Goal: Communication & Community: Ask a question

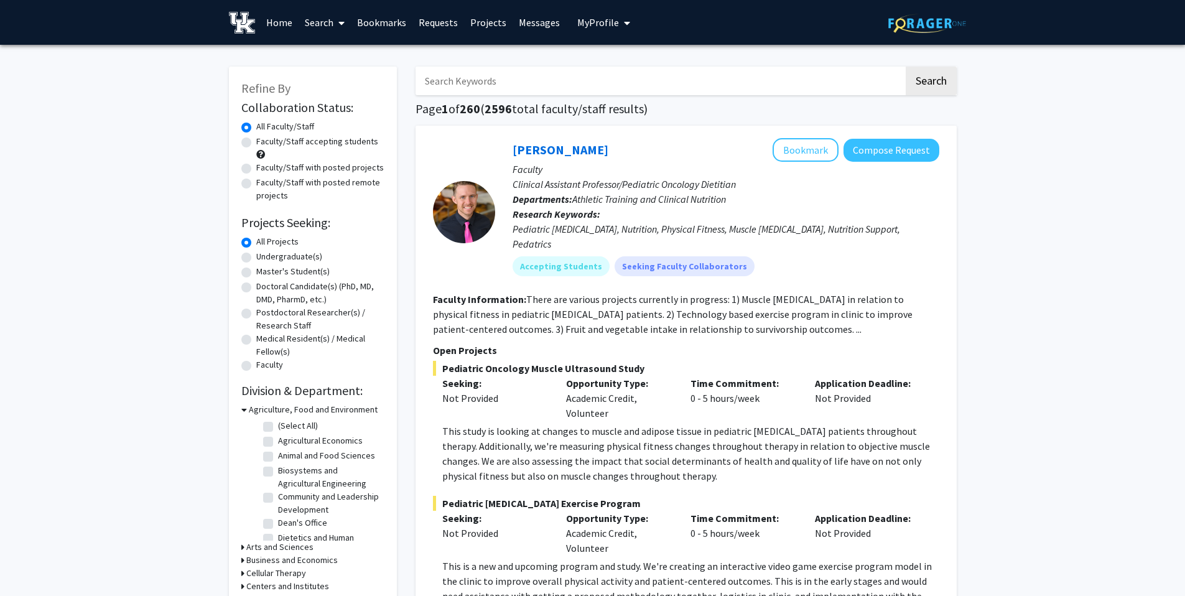
click at [848, 126] on div "[PERSON_NAME] Bookmark Compose Request Faculty Clinical Assistant Professor/Ped…" at bounding box center [685, 453] width 541 height 655
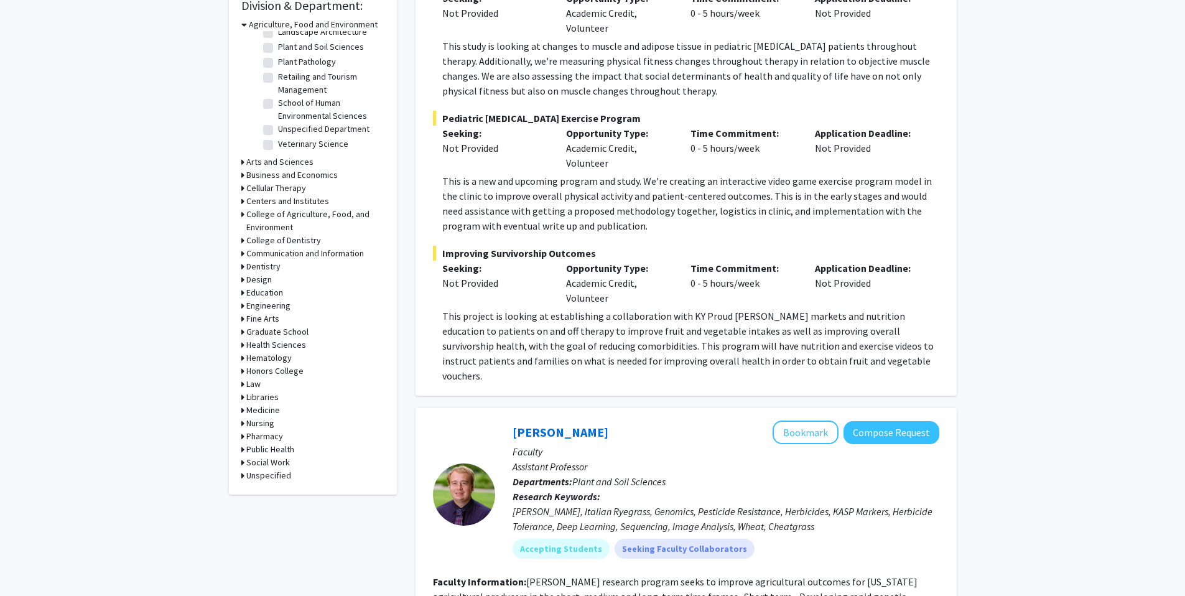
scroll to position [387, 0]
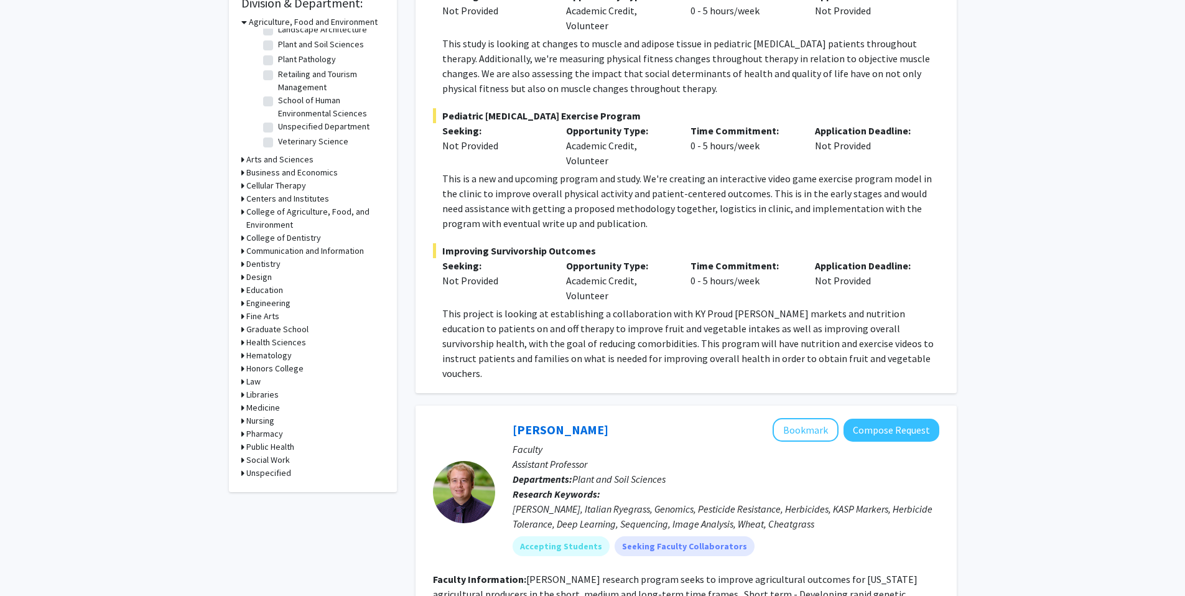
click at [292, 156] on h3 "Arts and Sciences" at bounding box center [279, 159] width 67 height 13
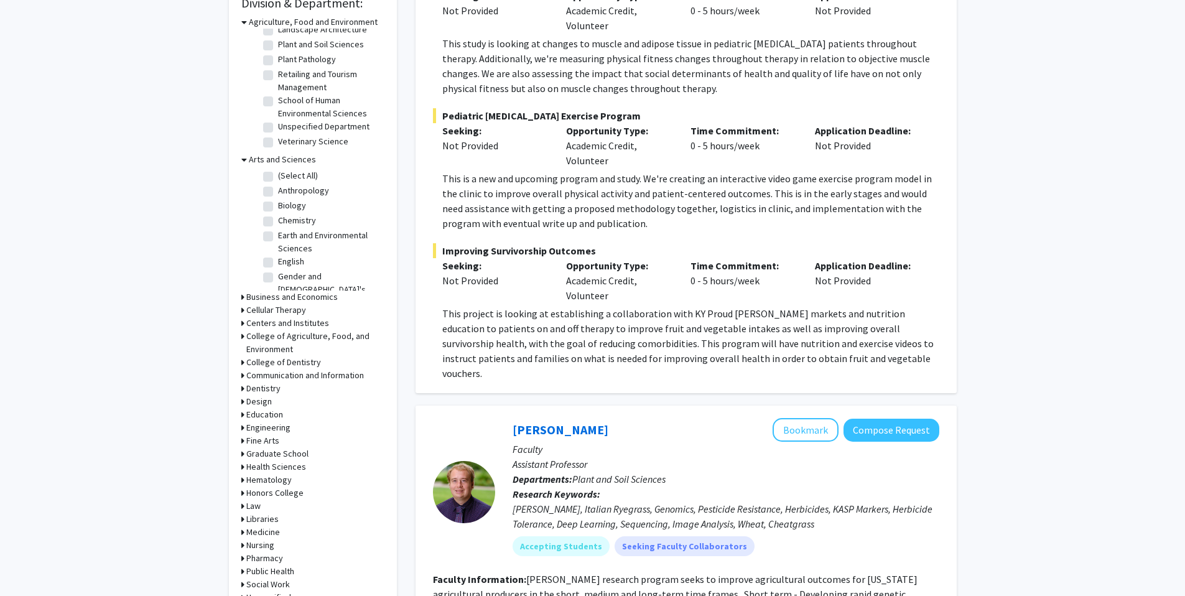
click at [278, 208] on label "Biology" at bounding box center [292, 205] width 28 height 13
click at [278, 207] on input "Biology" at bounding box center [282, 203] width 8 height 8
checkbox input "true"
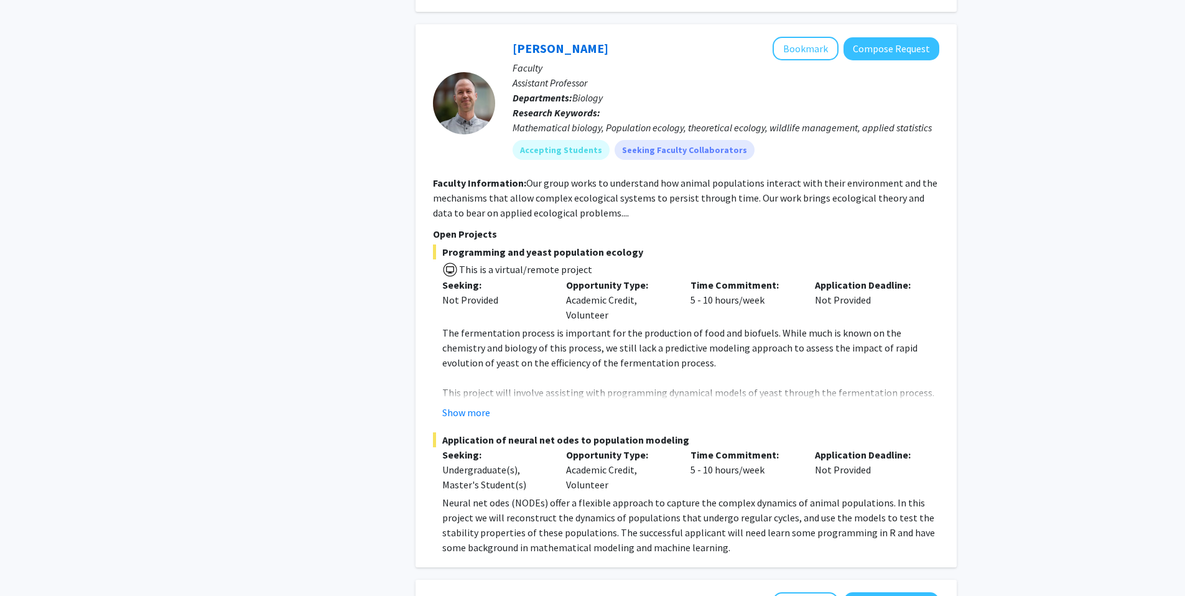
scroll to position [1030, 0]
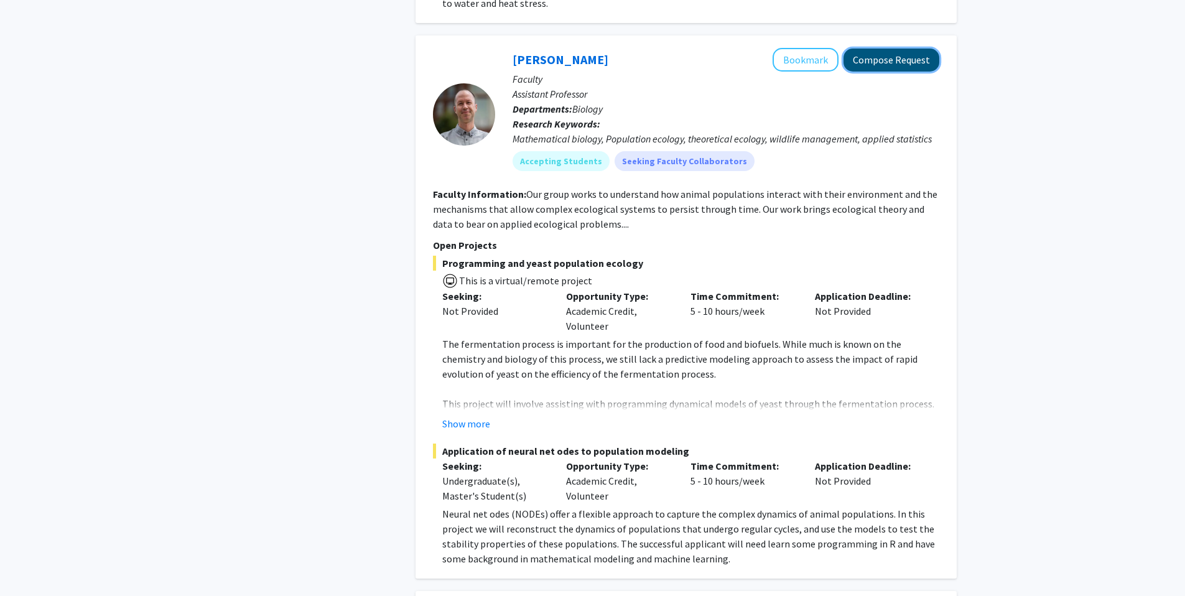
click at [859, 49] on button "Compose Request" at bounding box center [891, 60] width 96 height 23
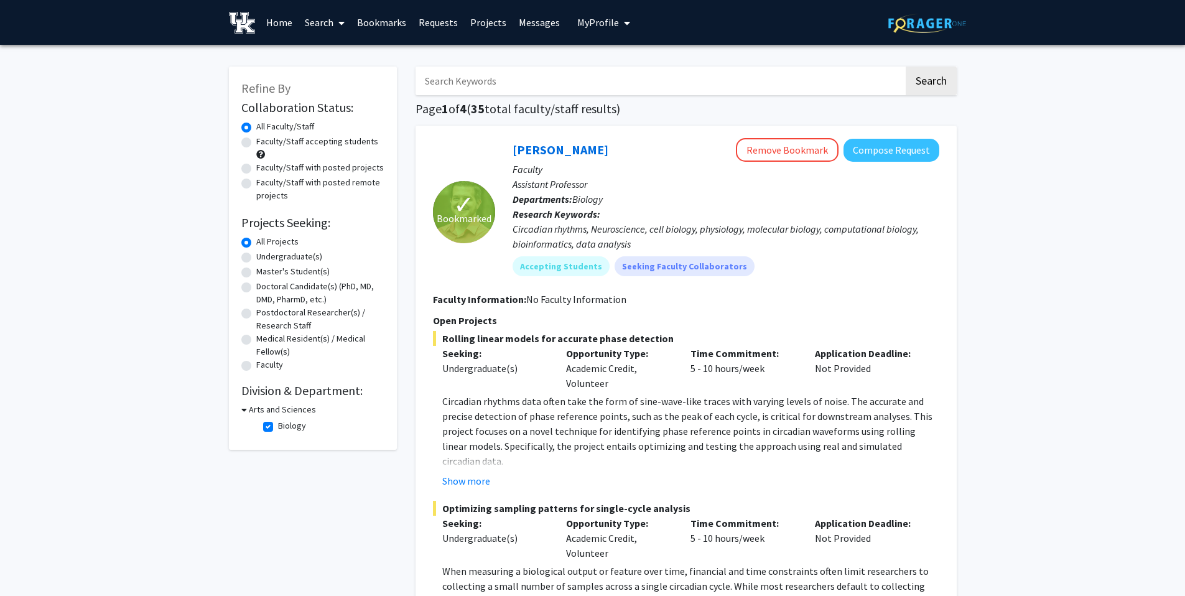
click at [251, 256] on div "Undergraduate(s)" at bounding box center [312, 257] width 143 height 15
click at [256, 257] on label "Undergraduate(s)" at bounding box center [289, 256] width 66 height 13
click at [256, 257] on input "Undergraduate(s)" at bounding box center [260, 254] width 8 height 8
radio input "true"
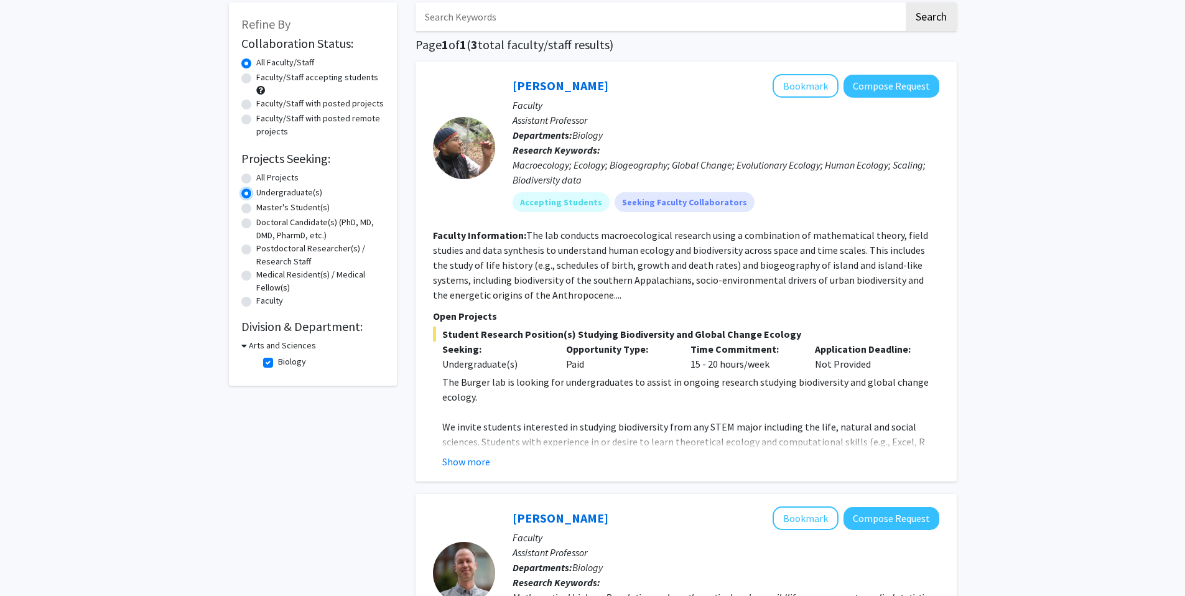
scroll to position [81, 0]
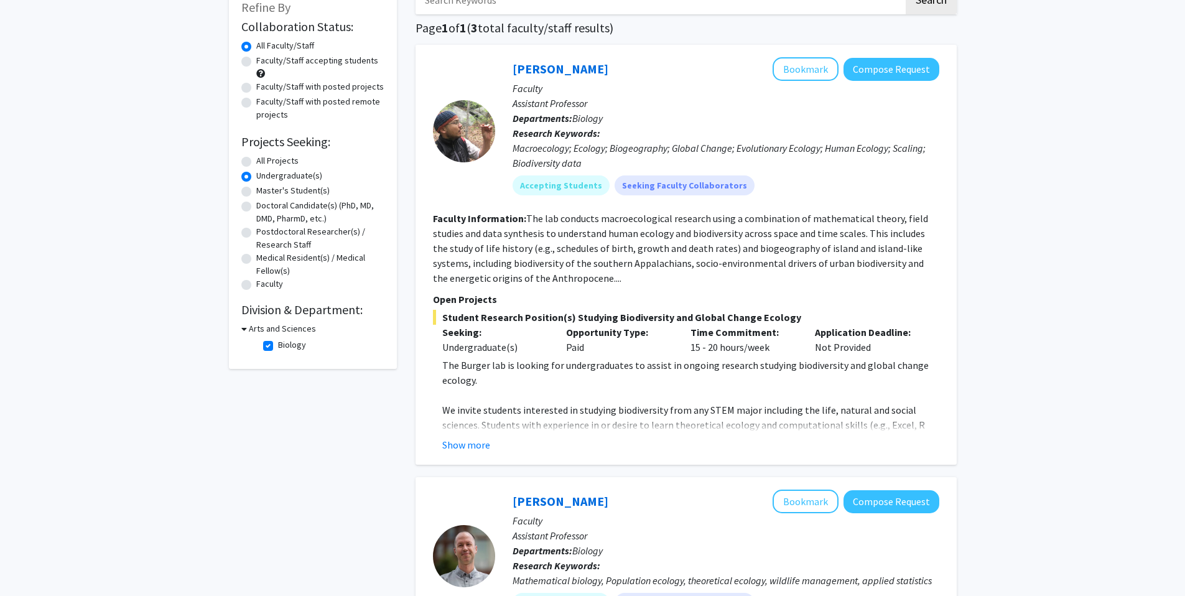
click at [284, 345] on label "Biology" at bounding box center [292, 344] width 28 height 13
click at [284, 345] on input "Biology" at bounding box center [282, 342] width 8 height 8
checkbox input "false"
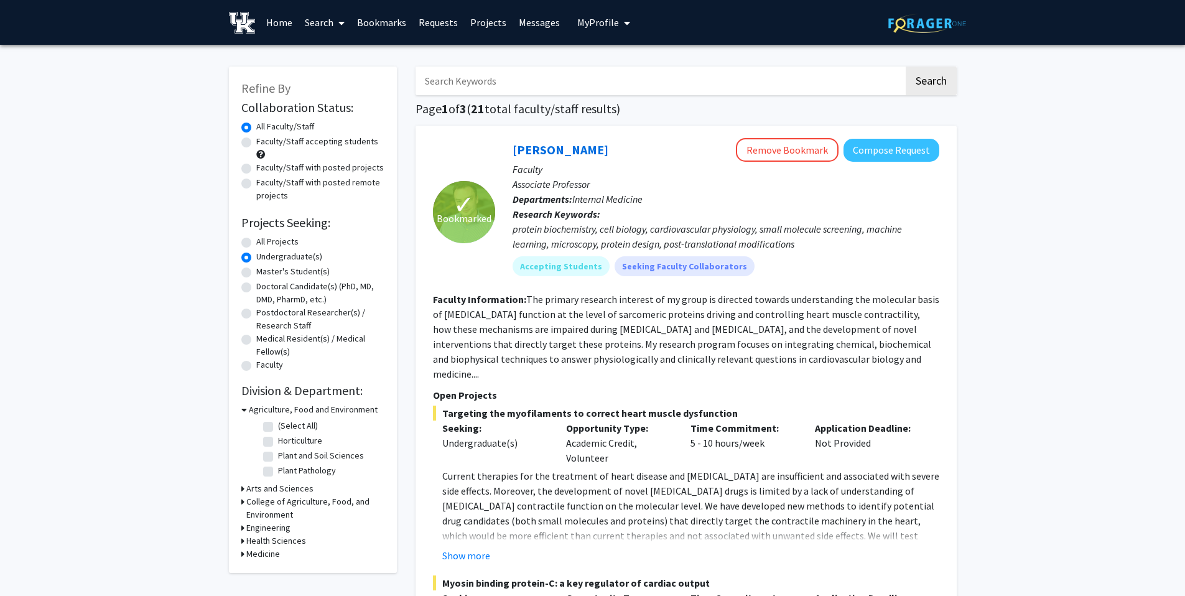
click at [252, 340] on div "Medical Resident(s) / Medical Fellow(s)" at bounding box center [312, 345] width 143 height 26
click at [256, 340] on label "Medical Resident(s) / Medical Fellow(s)" at bounding box center [320, 345] width 128 height 26
click at [256, 340] on input "Medical Resident(s) / Medical Fellow(s)" at bounding box center [260, 336] width 8 height 8
radio input "true"
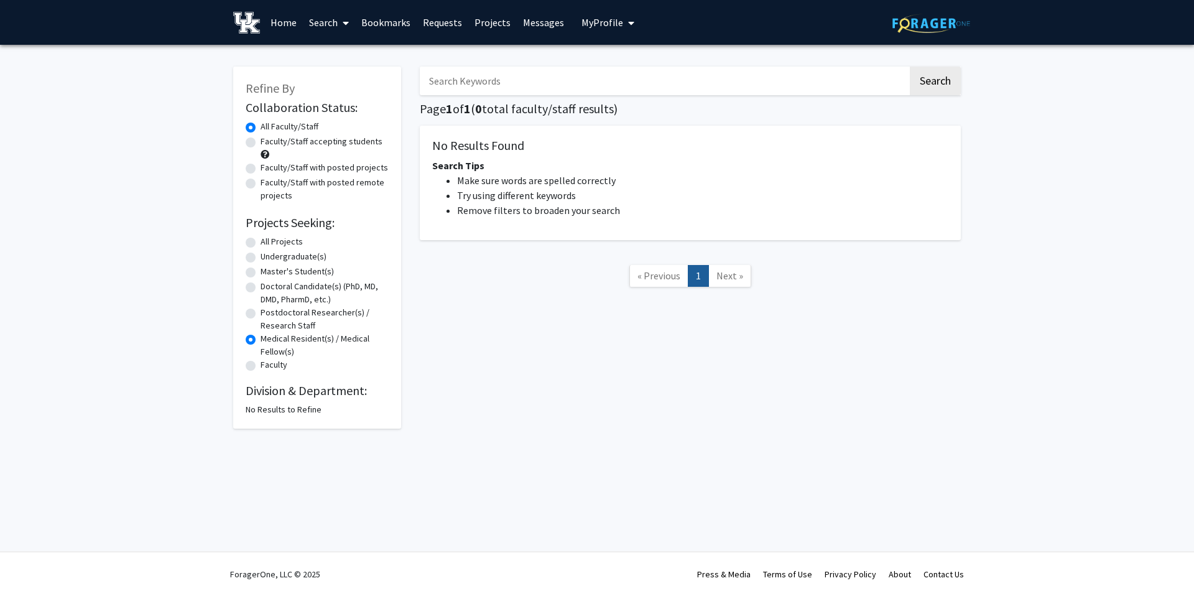
click at [261, 261] on label "Undergraduate(s)" at bounding box center [294, 256] width 66 height 13
click at [261, 258] on input "Undergraduate(s)" at bounding box center [265, 254] width 8 height 8
radio input "true"
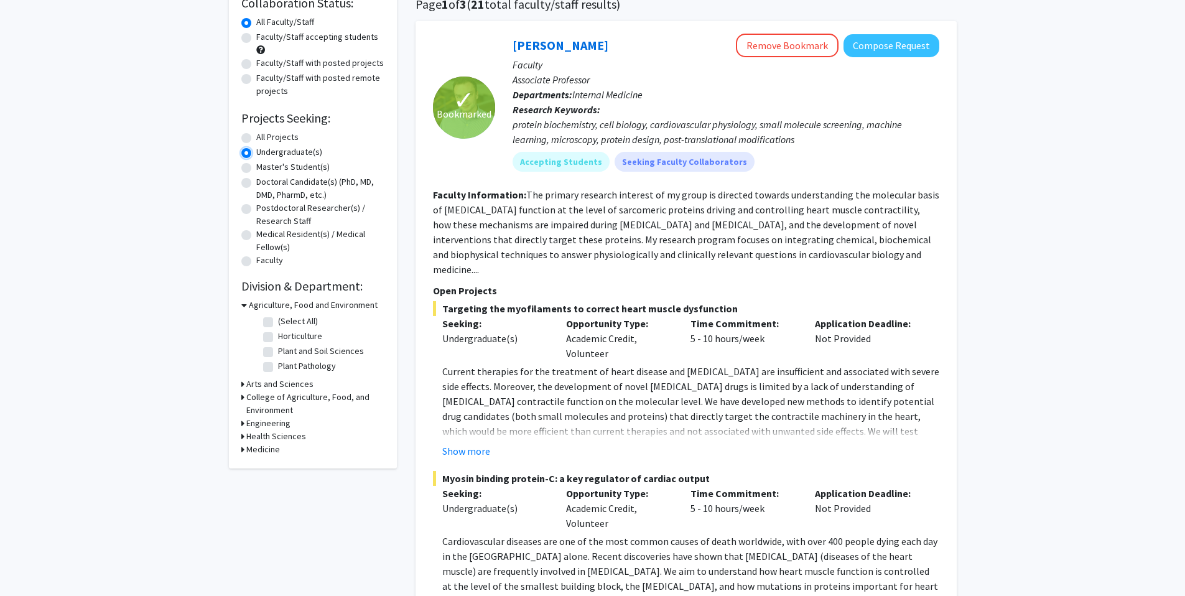
scroll to position [45, 0]
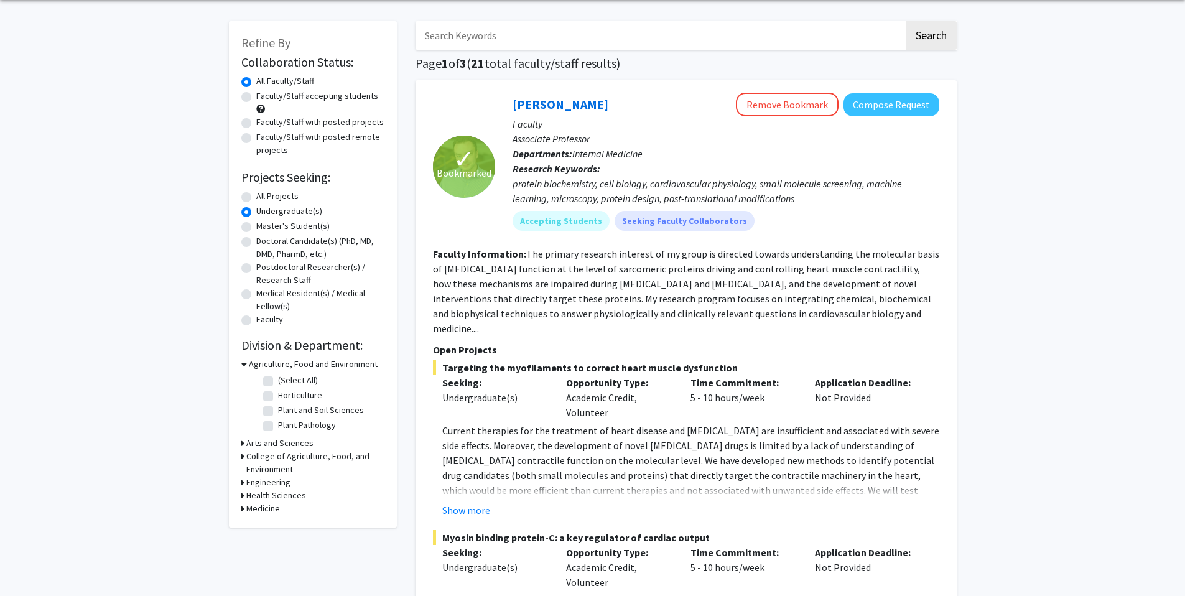
click at [284, 356] on div "Collaboration Status: Collaboration Status All Faculty/Staff Collaboration Stat…" at bounding box center [312, 283] width 143 height 463
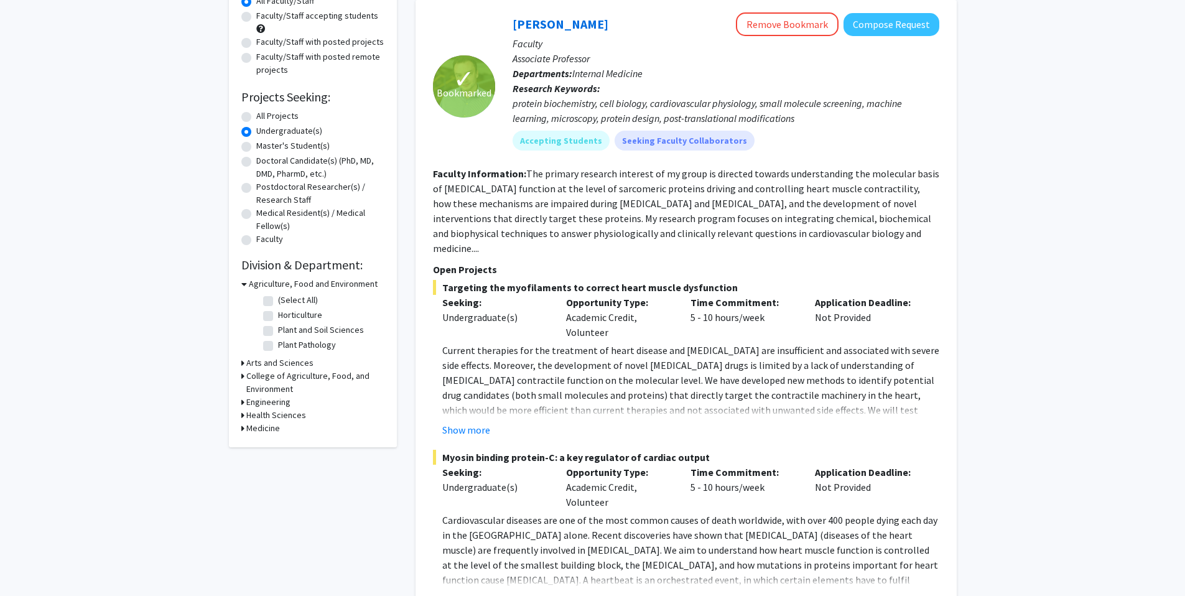
scroll to position [207, 0]
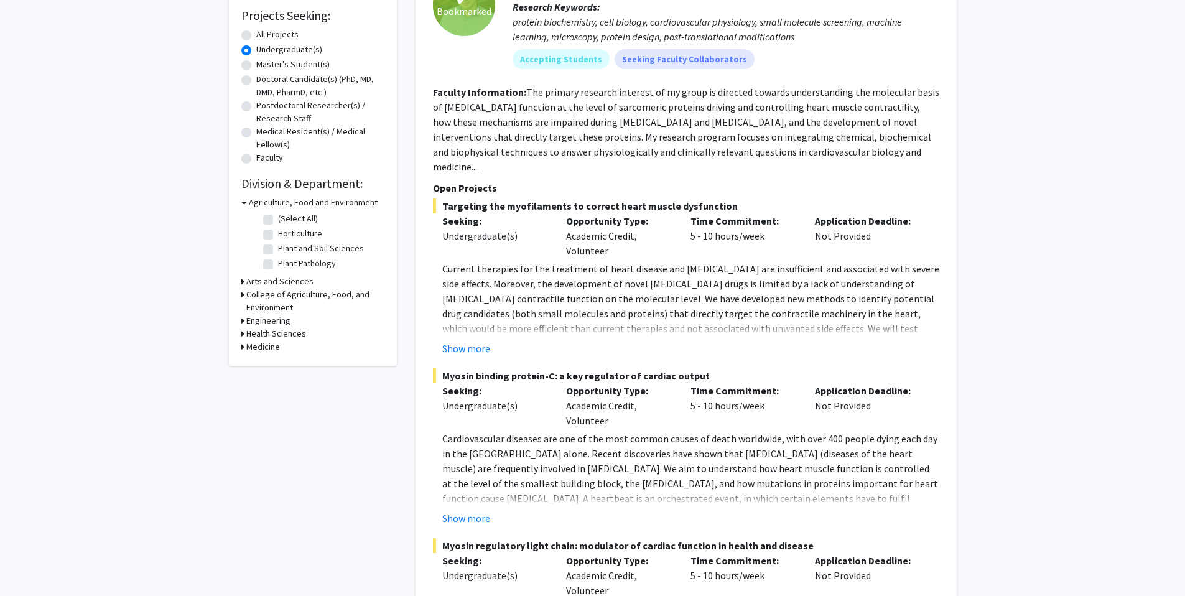
click at [267, 280] on h3 "Arts and Sciences" at bounding box center [279, 281] width 67 height 13
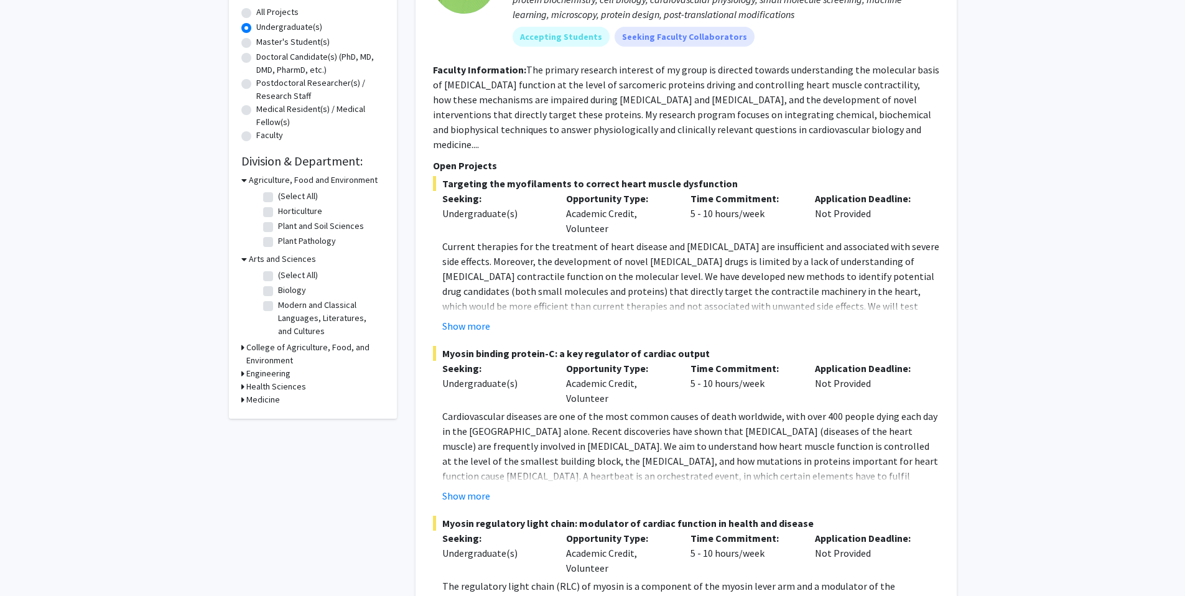
scroll to position [249, 0]
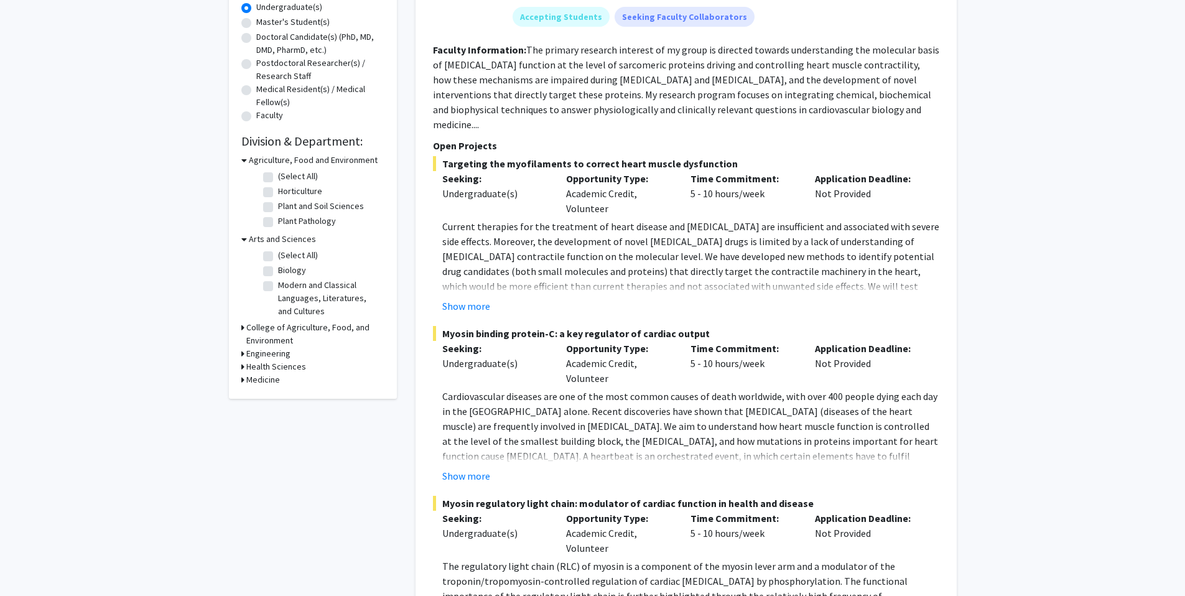
click at [249, 308] on div "Arts and Sciences (Select All) (Select All) Biology Biology Modern and Classica…" at bounding box center [312, 277] width 143 height 88
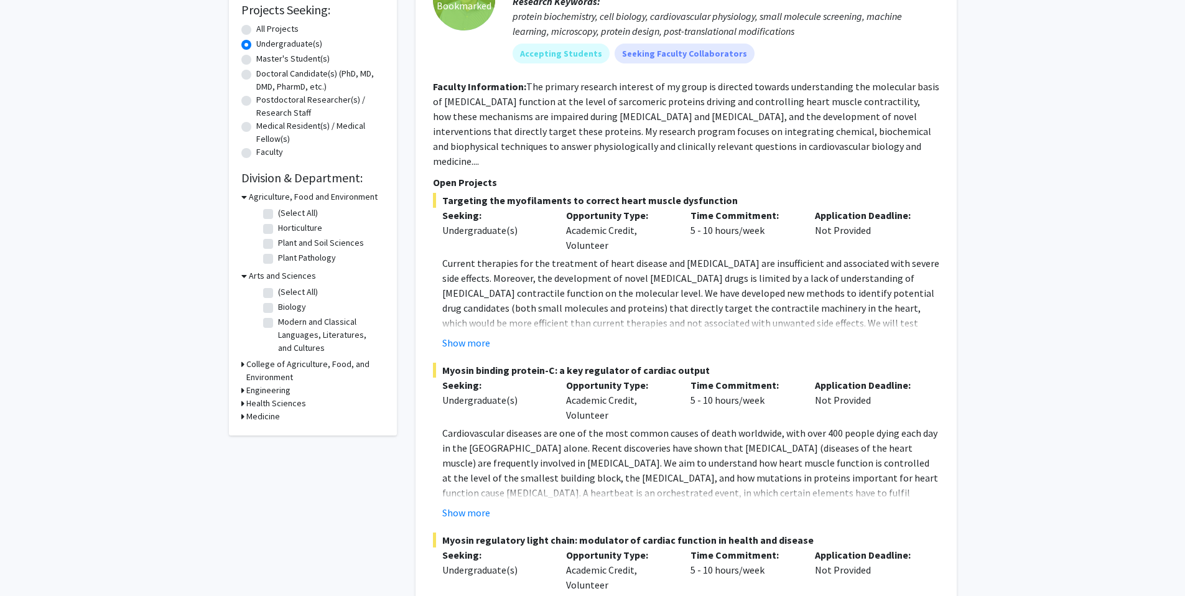
scroll to position [210, 0]
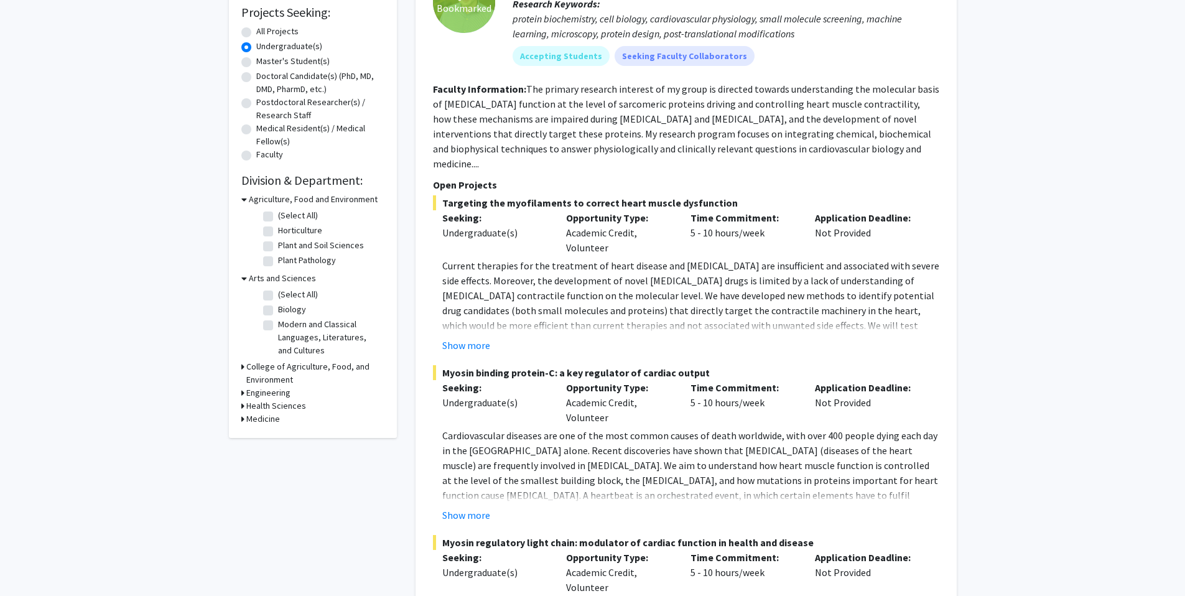
click at [267, 405] on h3 "Health Sciences" at bounding box center [276, 405] width 60 height 13
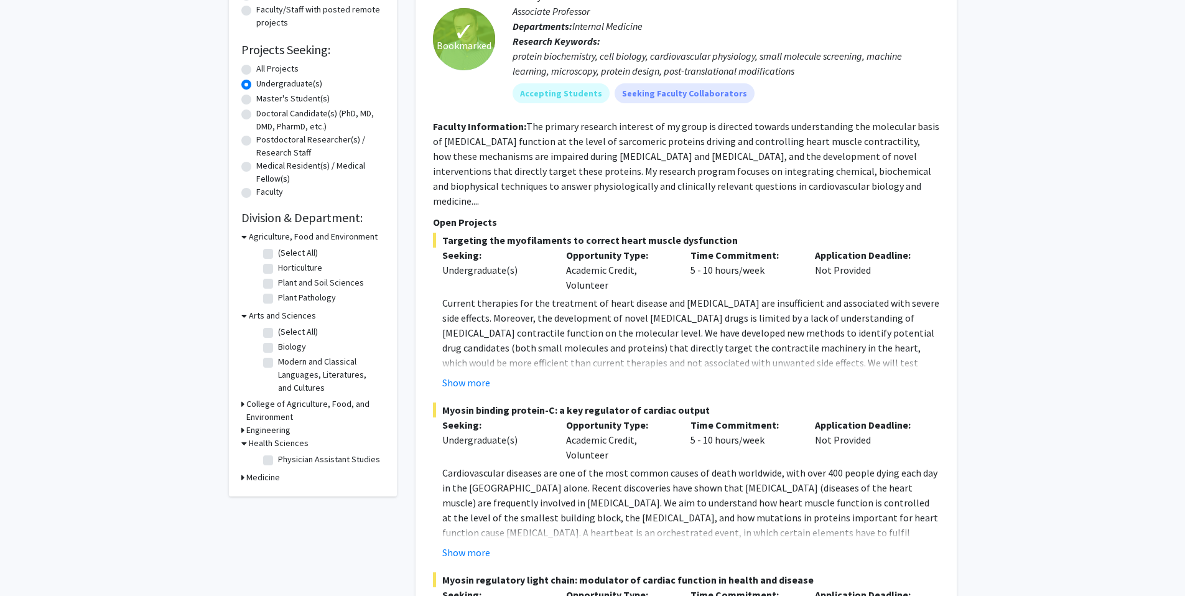
scroll to position [0, 0]
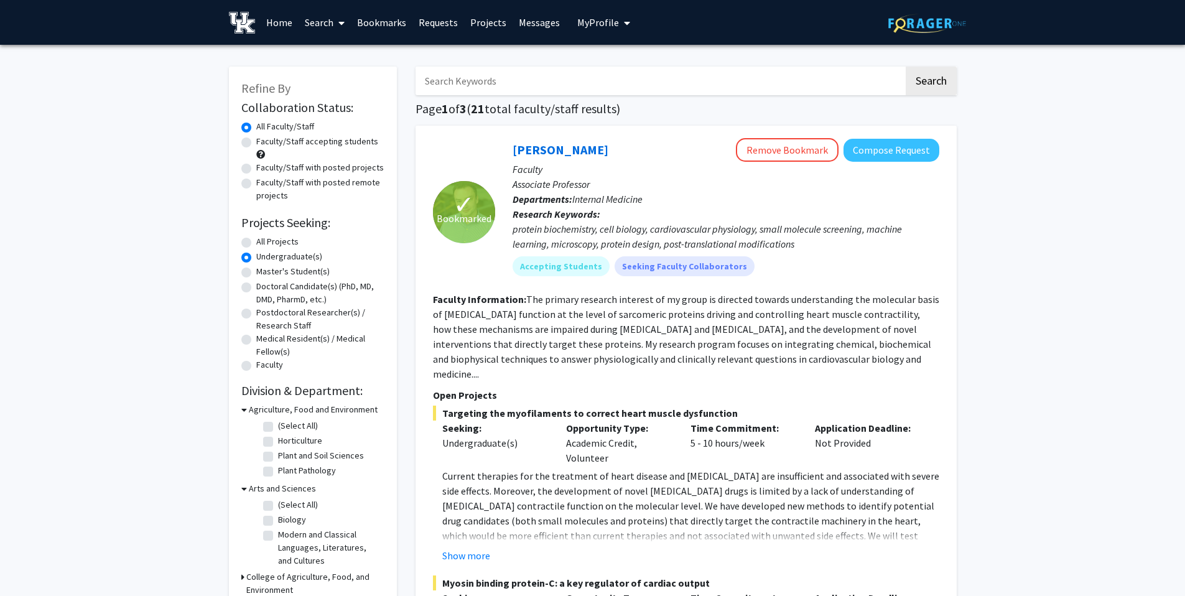
click at [490, 81] on input "Search Keywords" at bounding box center [659, 81] width 488 height 29
type input "neuroscience"
click at [905, 67] on button "Search" at bounding box center [930, 81] width 51 height 29
radio input "true"
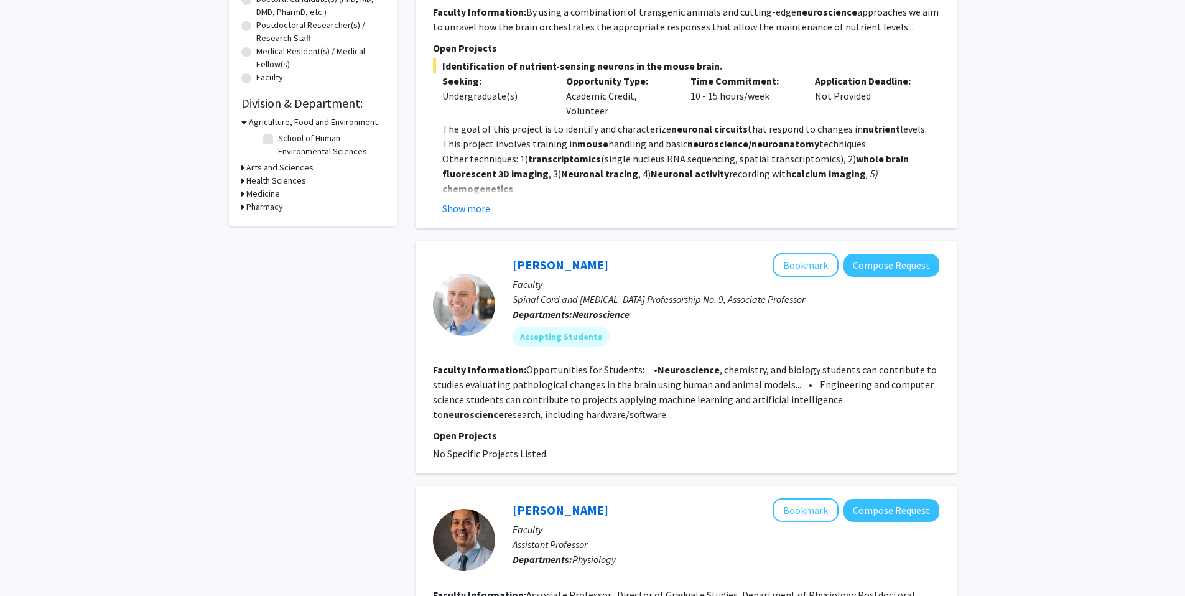
scroll to position [316, 0]
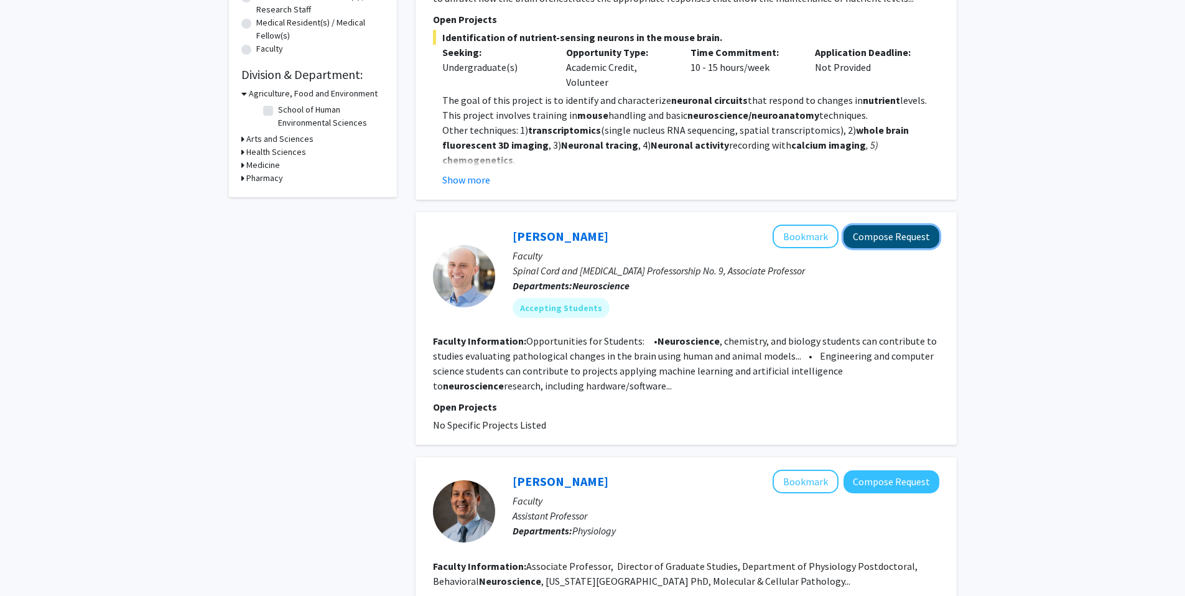
click at [852, 242] on button "Compose Request" at bounding box center [891, 236] width 96 height 23
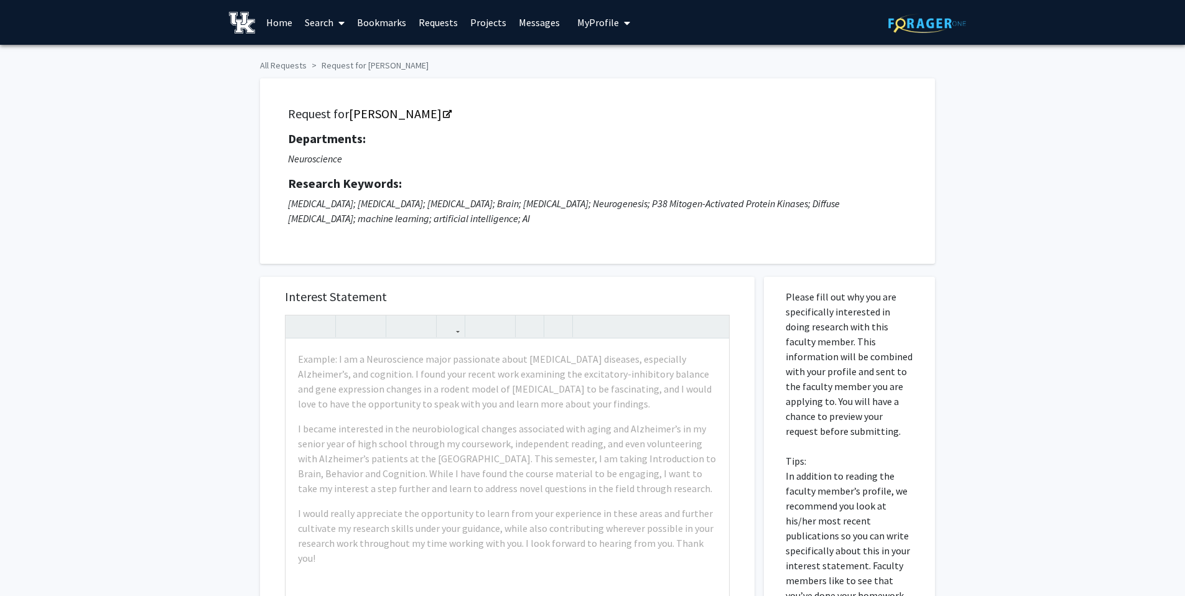
drag, startPoint x: 469, startPoint y: 227, endPoint x: 458, endPoint y: 225, distance: 10.7
click at [464, 226] on div "Request for [PERSON_NAME] Departments: Neuroscience Research Keywords: [MEDICAL…" at bounding box center [597, 171] width 644 height 154
click at [424, 216] on p "[MEDICAL_DATA]; [MEDICAL_DATA]; [MEDICAL_DATA]; Brain; [MEDICAL_DATA]; Neurogen…" at bounding box center [597, 211] width 619 height 30
click at [468, 219] on p "[MEDICAL_DATA]; [MEDICAL_DATA]; [MEDICAL_DATA]; Brain; [MEDICAL_DATA]; Neurogen…" at bounding box center [597, 211] width 619 height 30
drag, startPoint x: 465, startPoint y: 220, endPoint x: 435, endPoint y: 214, distance: 31.0
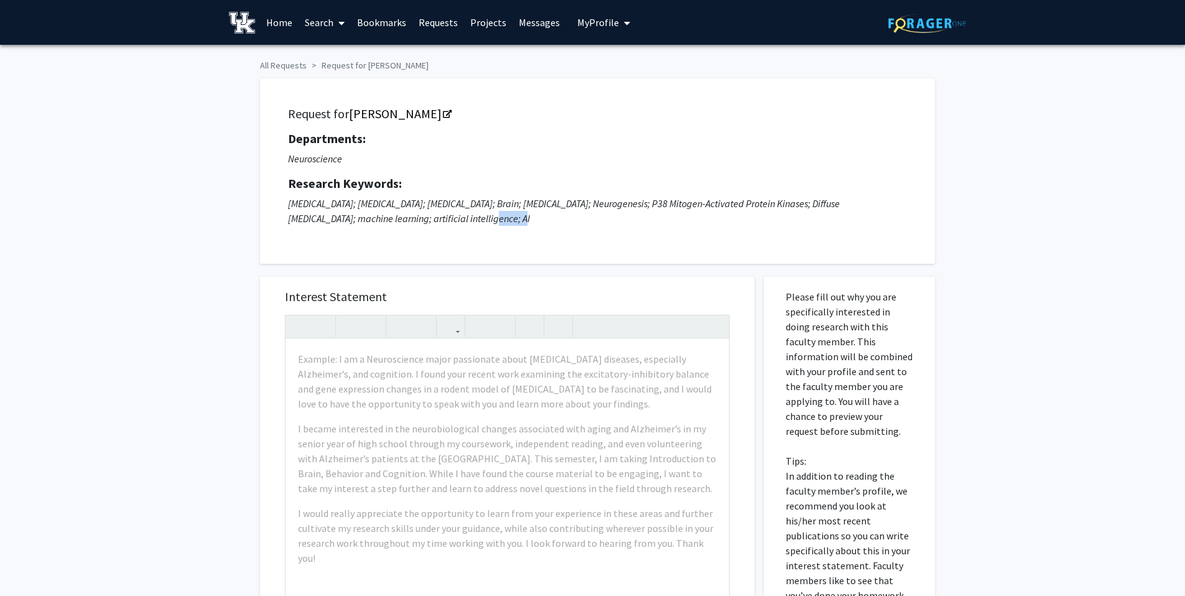
click at [435, 214] on p "[MEDICAL_DATA]; [MEDICAL_DATA]; [MEDICAL_DATA]; Brain; [MEDICAL_DATA]; Neurogen…" at bounding box center [597, 211] width 619 height 30
click at [390, 216] on p "[MEDICAL_DATA]; [MEDICAL_DATA]; [MEDICAL_DATA]; Brain; [MEDICAL_DATA]; Neurogen…" at bounding box center [597, 211] width 619 height 30
drag, startPoint x: 458, startPoint y: 218, endPoint x: 302, endPoint y: 215, distance: 156.8
click at [302, 215] on p "[MEDICAL_DATA]; [MEDICAL_DATA]; [MEDICAL_DATA]; Brain; [MEDICAL_DATA]; Neurogen…" at bounding box center [597, 211] width 619 height 30
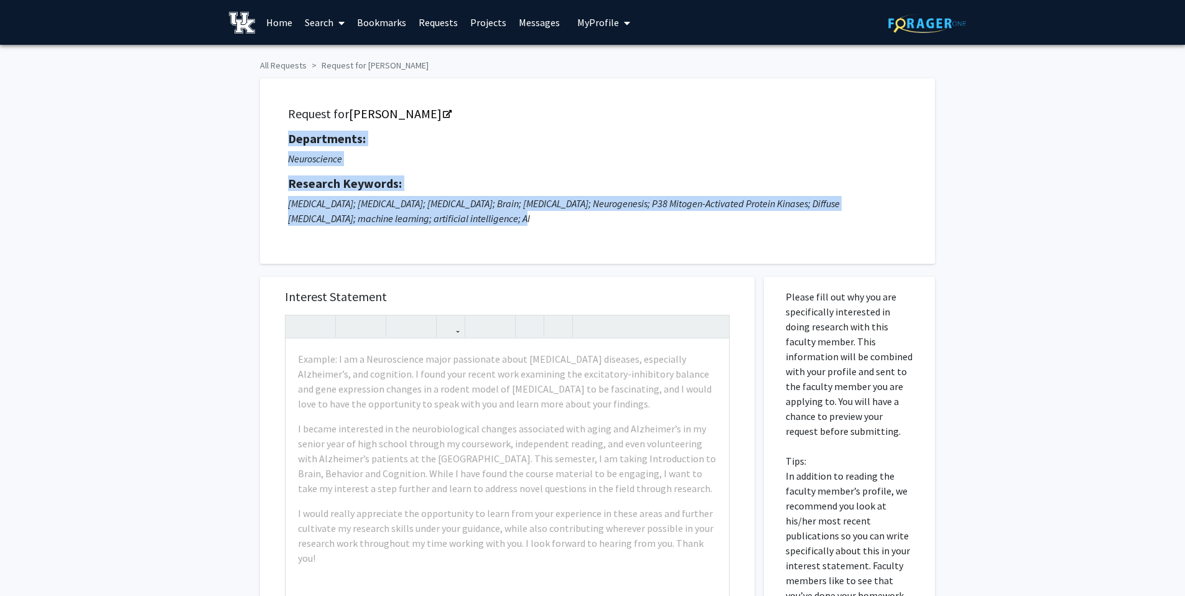
drag, startPoint x: 277, startPoint y: 141, endPoint x: 477, endPoint y: 231, distance: 219.6
click at [477, 231] on div "Request for [PERSON_NAME] Departments: Neuroscience Research Keywords: [MEDICAL…" at bounding box center [597, 171] width 644 height 154
copy div "Departments: Neuroscience Research Keywords: [MEDICAL_DATA]; [MEDICAL_DATA]; [M…"
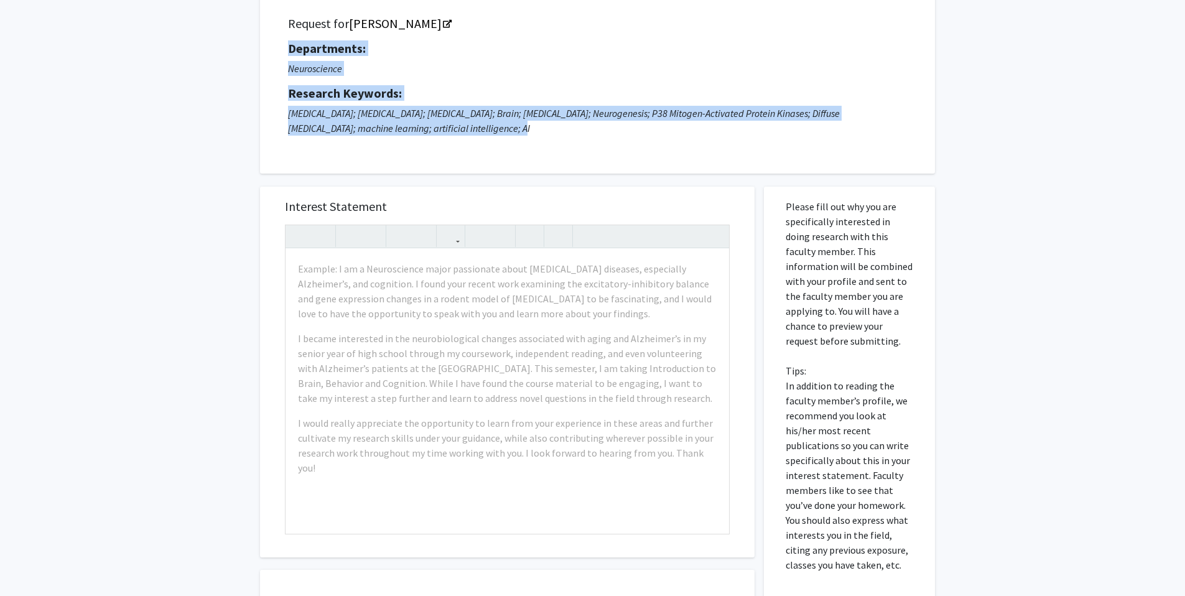
scroll to position [157, 0]
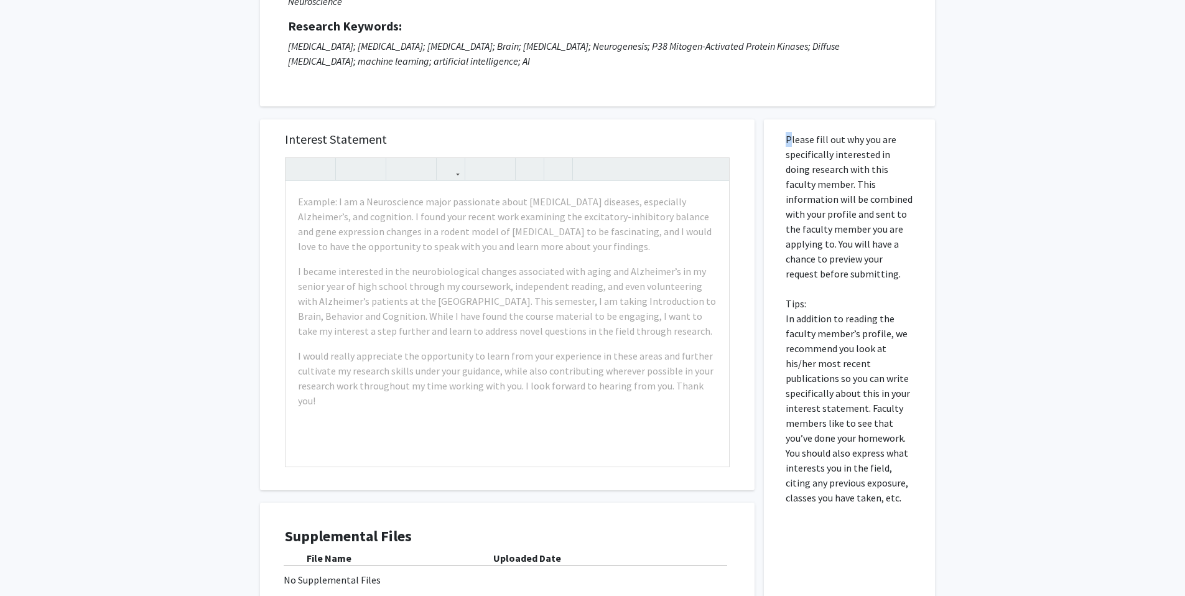
drag, startPoint x: 787, startPoint y: 142, endPoint x: 859, endPoint y: 517, distance: 381.3
click at [859, 517] on div "Please fill out why you are specifically interested in doing research with this…" at bounding box center [849, 394] width 152 height 550
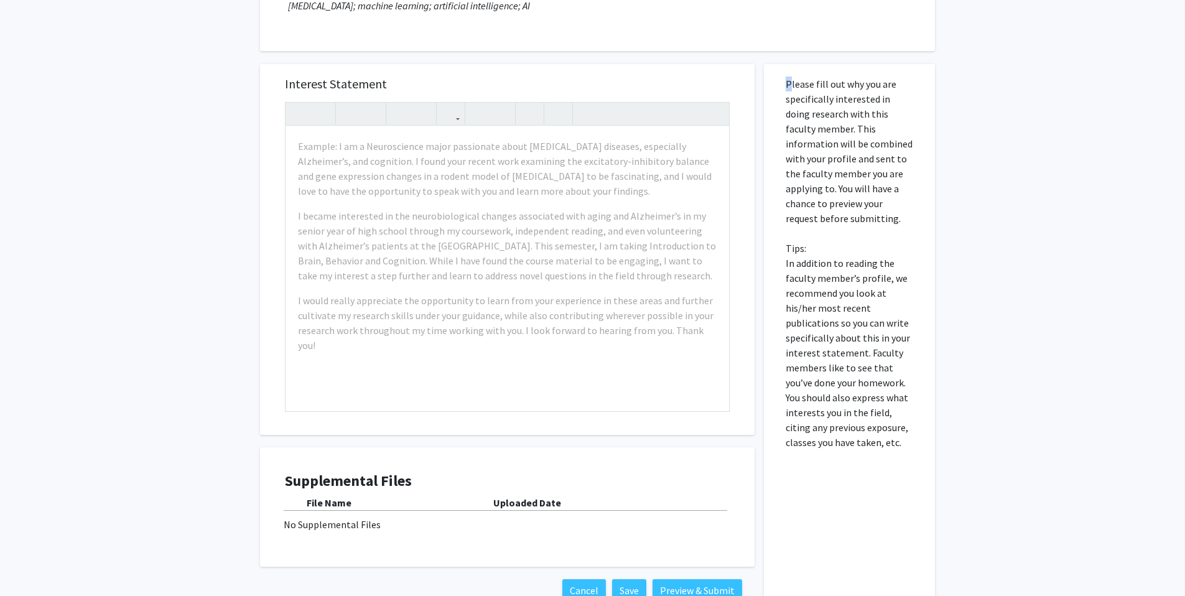
scroll to position [296, 0]
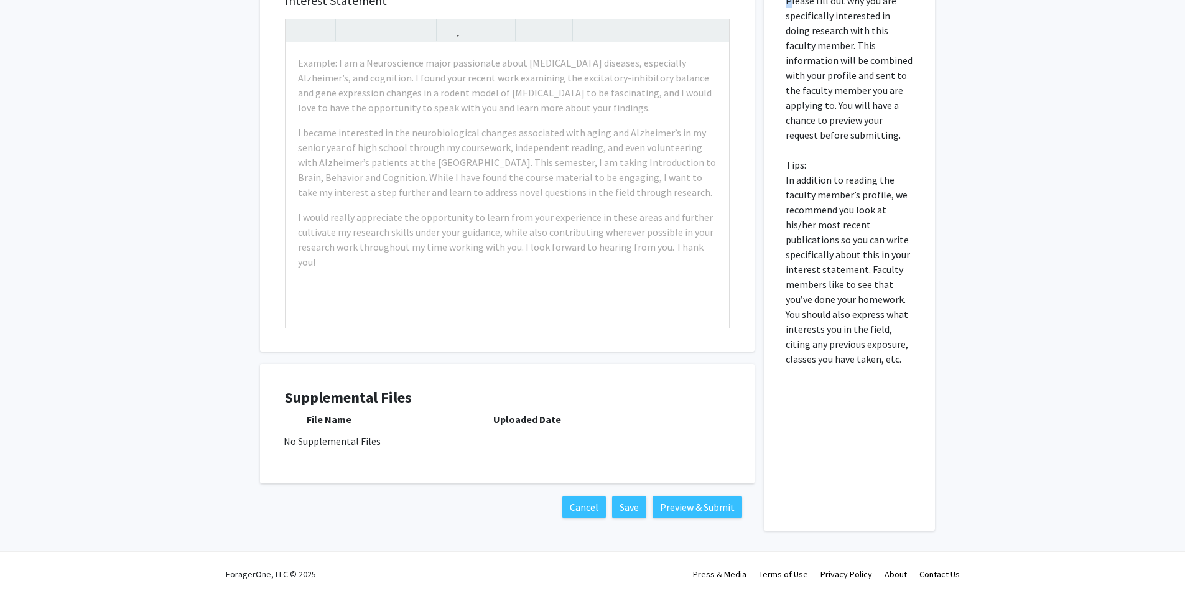
copy p
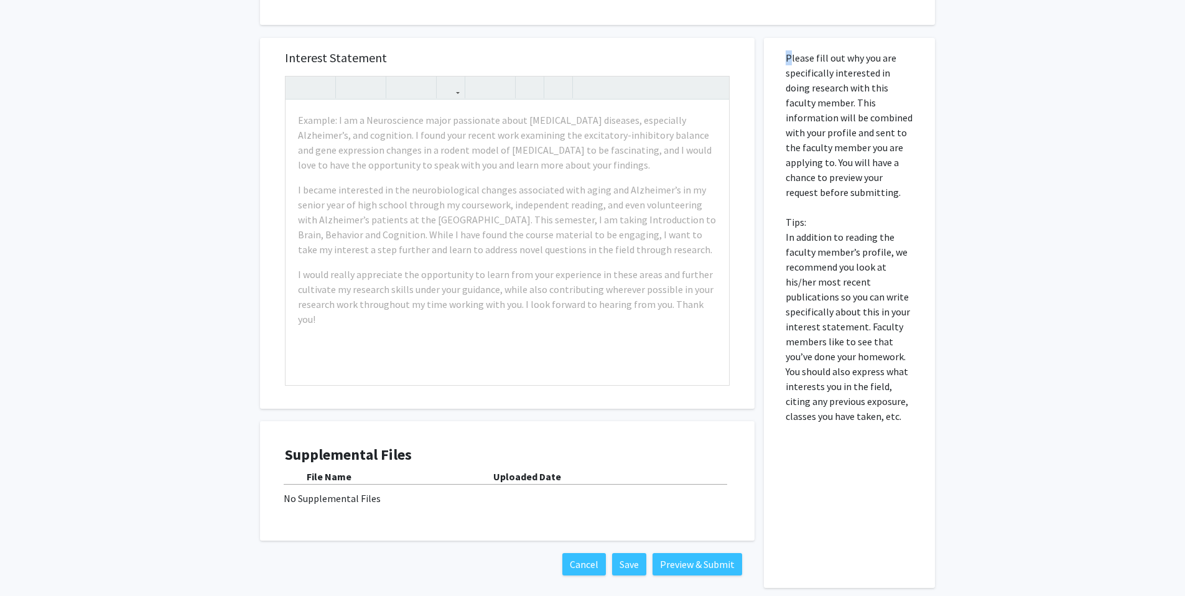
scroll to position [0, 0]
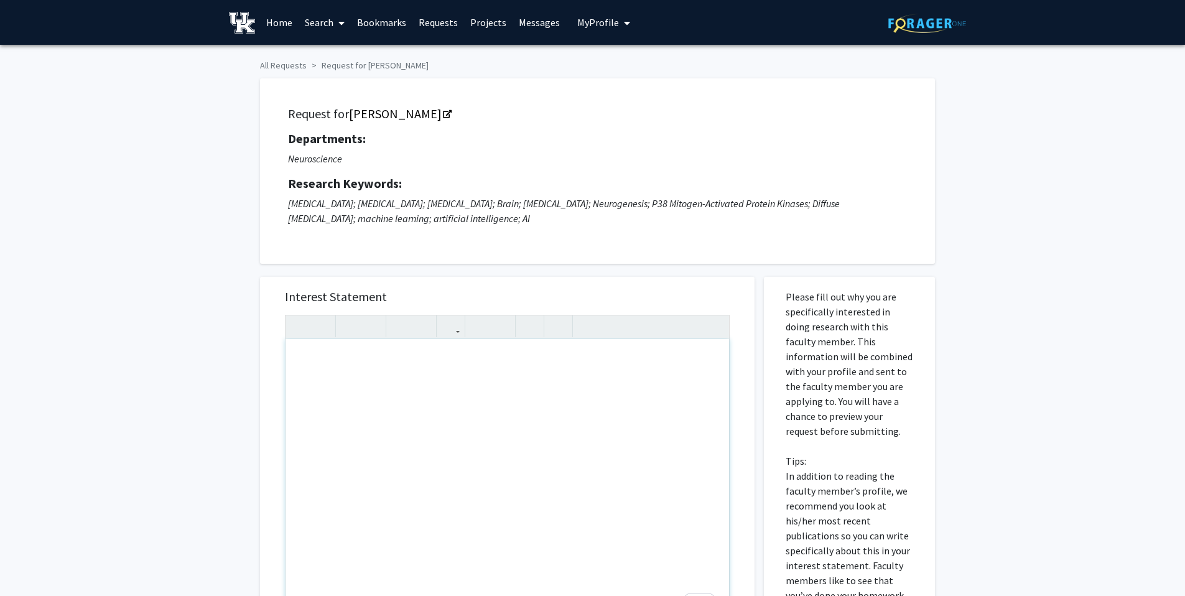
click at [535, 429] on div "To enrich screen reader interactions, please activate Accessibility in Grammarl…" at bounding box center [506, 481] width 443 height 285
paste div "To enrich screen reader interactions, please activate Accessibility in Grammarl…"
type textarea "<l>Ip dolo si Ametcons Adipisc, eli S’d e temporincidi utlab etdolorema al eni …"
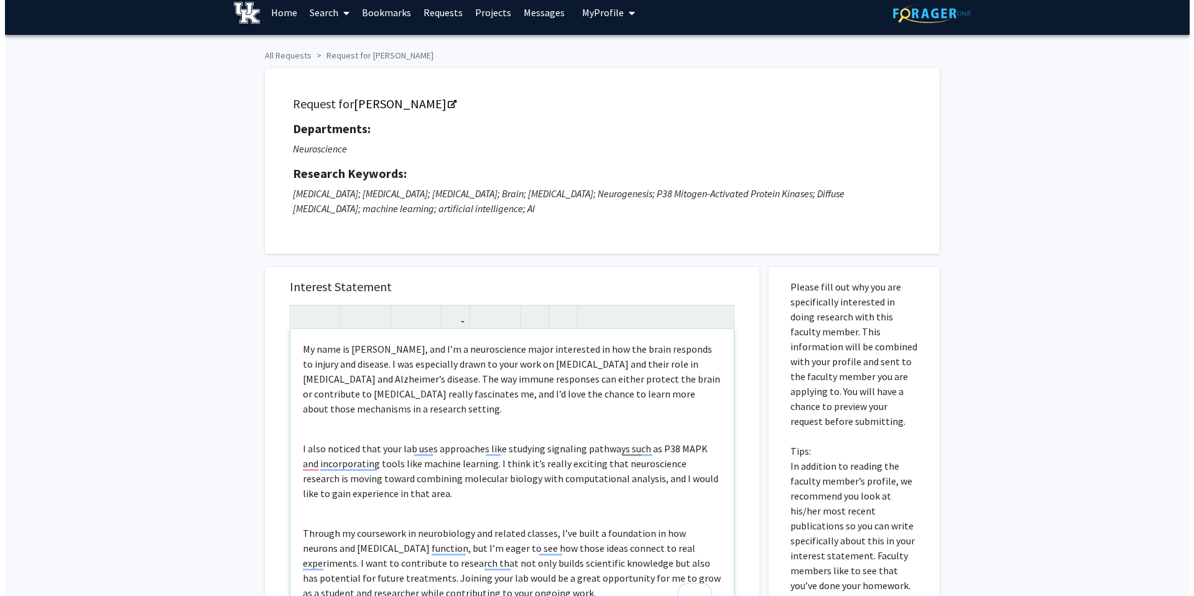
scroll to position [296, 0]
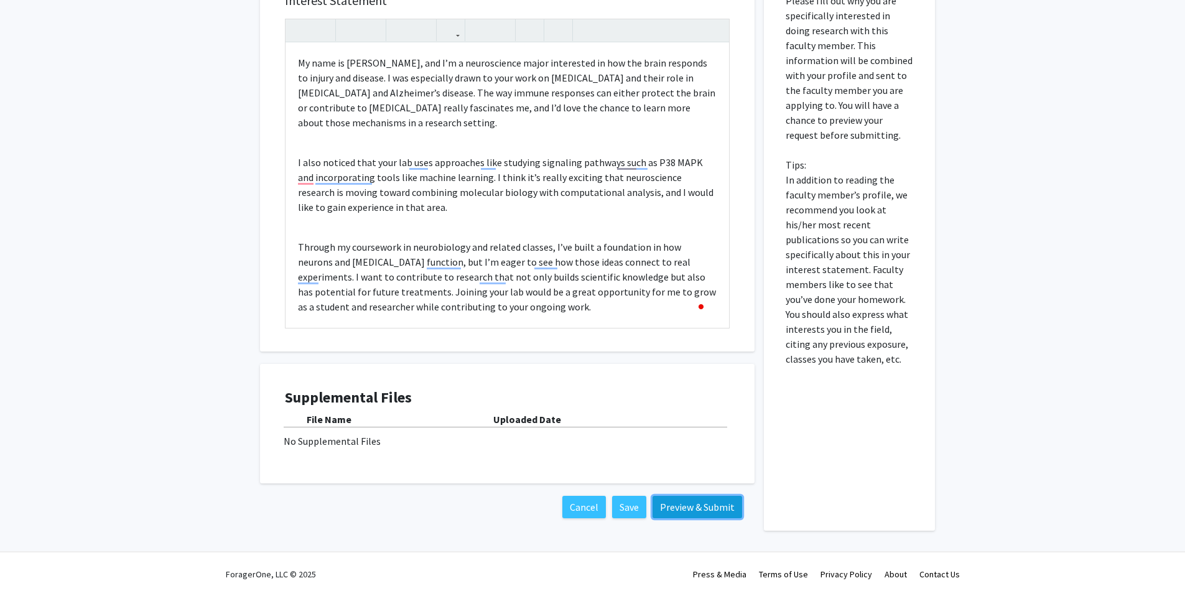
click at [711, 511] on button "Preview & Submit" at bounding box center [697, 507] width 90 height 22
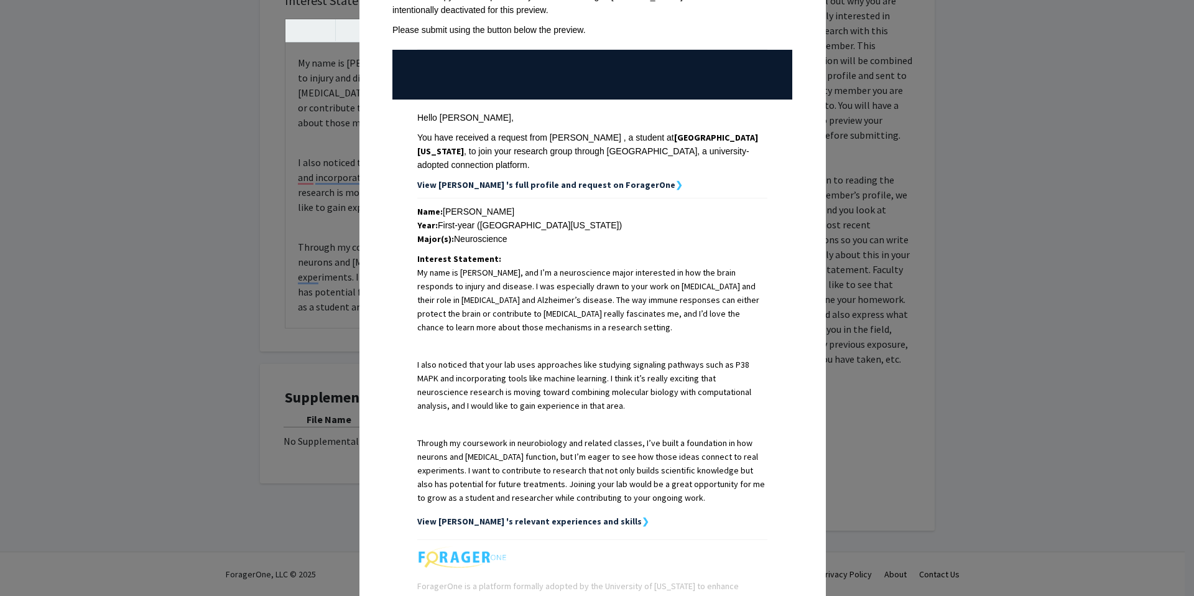
scroll to position [207, 0]
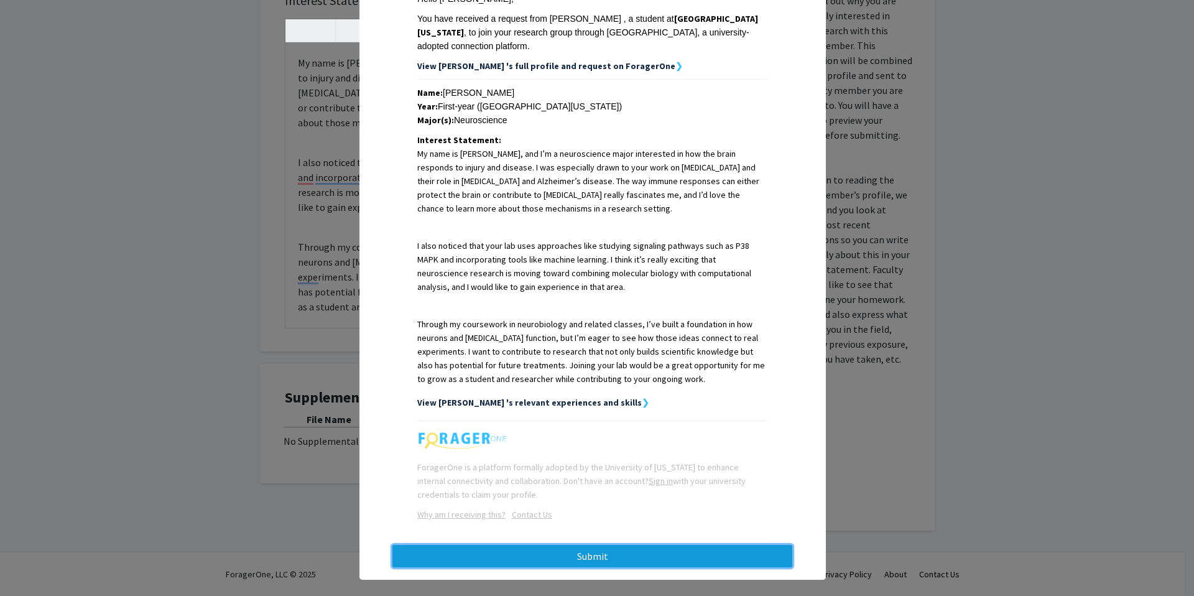
click at [672, 545] on button "Submit" at bounding box center [592, 556] width 400 height 22
